Goal: Task Accomplishment & Management: Manage account settings

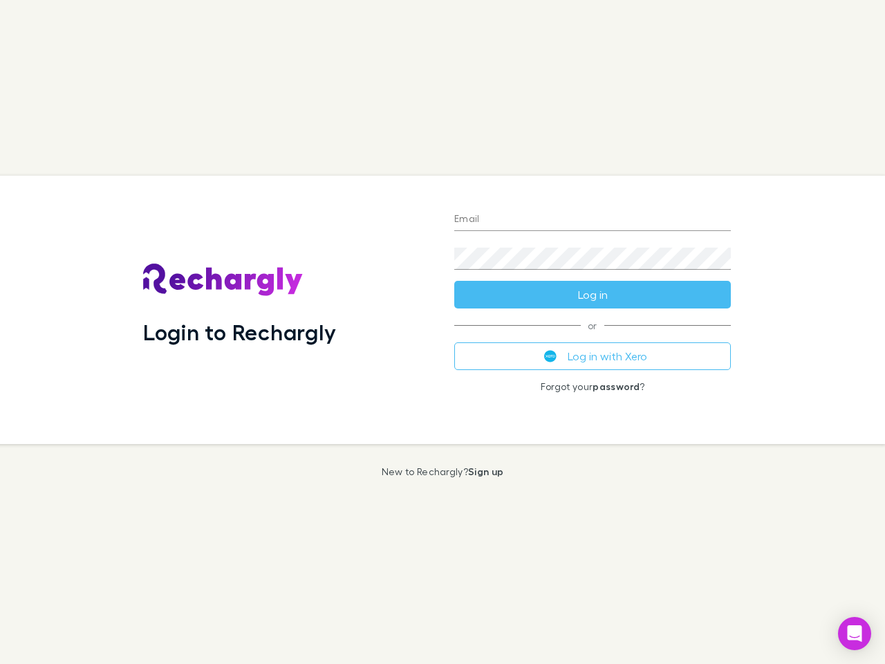
click at [443, 332] on div "Login to Rechargly" at bounding box center [287, 310] width 311 height 268
click at [593, 220] on input "Email" at bounding box center [592, 220] width 277 height 22
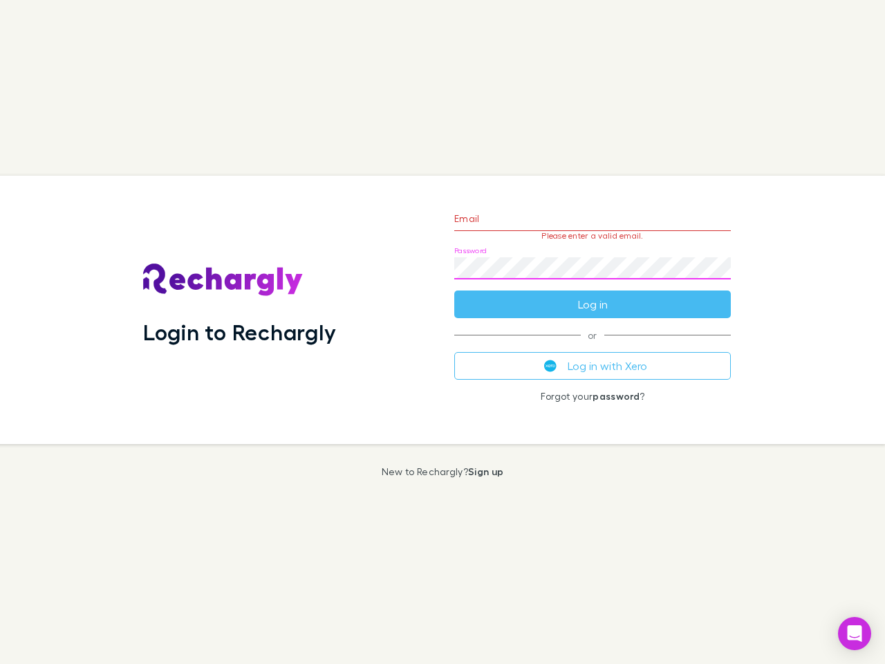
click at [593, 295] on form "Email Please enter a valid email. Password Log in" at bounding box center [592, 258] width 277 height 120
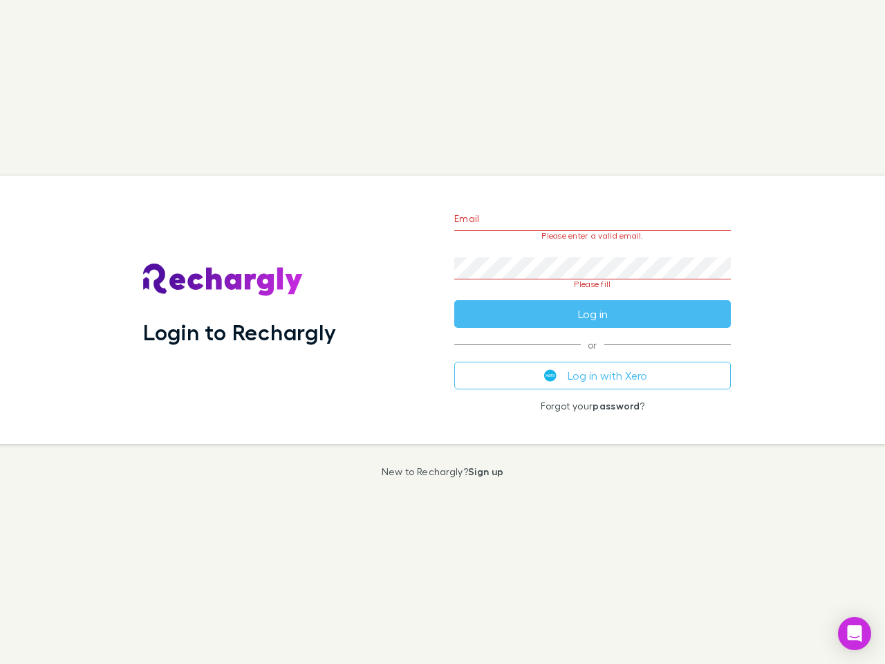
click at [593, 356] on div "Email Please enter a valid email. Password Please fill Log in or Log in with Xe…" at bounding box center [592, 310] width 299 height 268
click at [855, 633] on icon "Open Intercom Messenger" at bounding box center [855, 633] width 15 height 17
